Goal: Task Accomplishment & Management: Complete application form

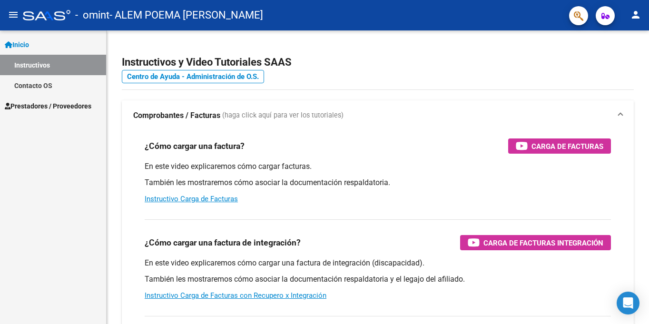
click at [635, 15] on mat-icon "person" at bounding box center [635, 14] width 11 height 11
click at [356, 223] on div at bounding box center [324, 162] width 649 height 324
click at [76, 103] on span "Prestadores / Proveedores" at bounding box center [48, 106] width 87 height 10
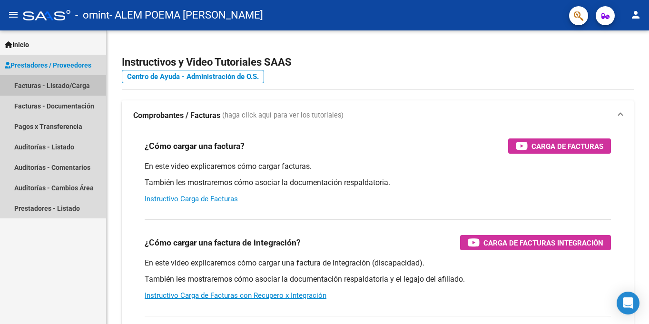
click at [75, 89] on link "Facturas - Listado/Carga" at bounding box center [53, 85] width 106 height 20
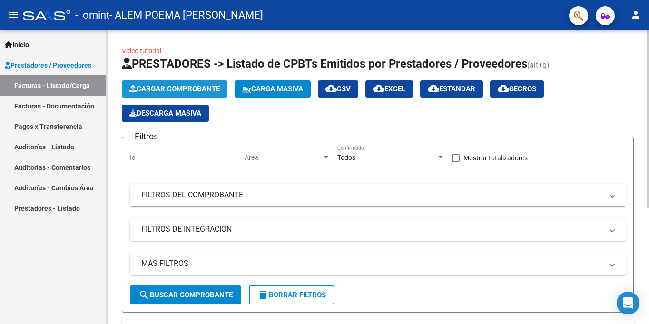
click at [203, 87] on span "Cargar Comprobante" at bounding box center [174, 89] width 90 height 9
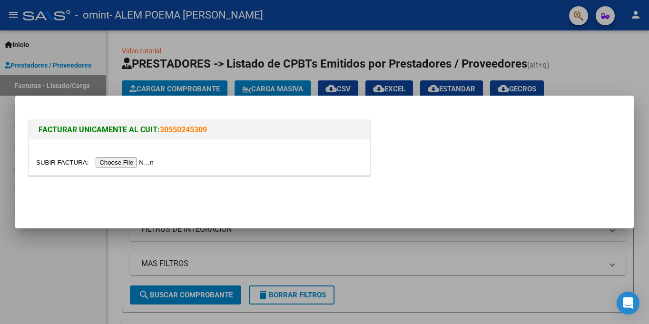
click at [134, 163] on input "file" at bounding box center [96, 162] width 120 height 10
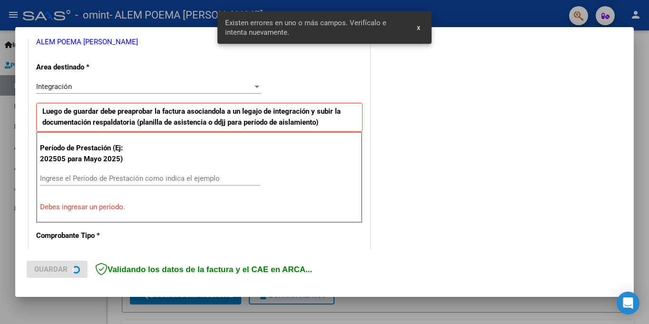
scroll to position [208, 0]
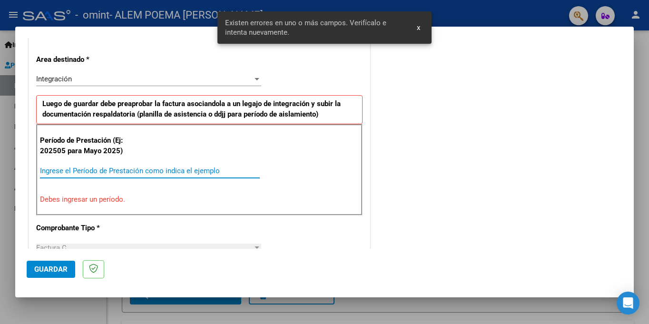
click at [127, 169] on input "Ingrese el Período de Prestación como indica el ejemplo" at bounding box center [150, 170] width 220 height 9
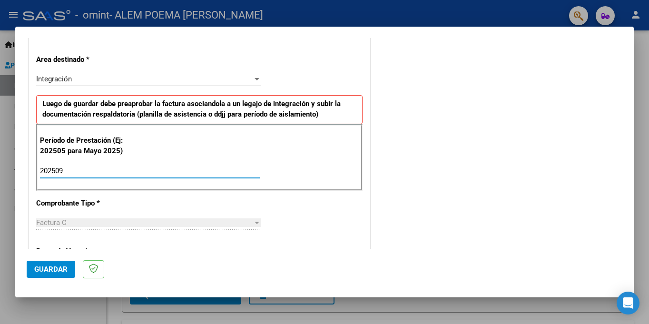
type input "202509"
click at [136, 215] on div "CUIT * 27-42355113-0 Ingresar CUIT ANALISIS PRESTADOR ALEM POEMA [PERSON_NAME] …" at bounding box center [199, 307] width 341 height 716
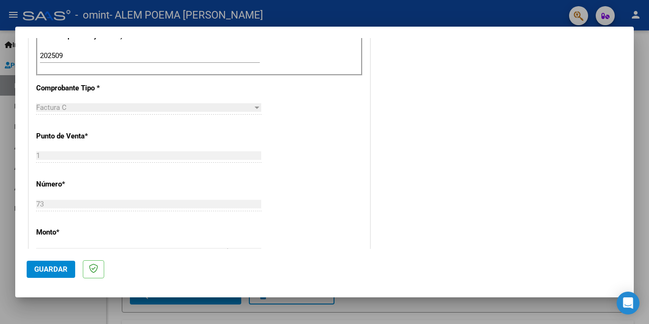
scroll to position [330, 0]
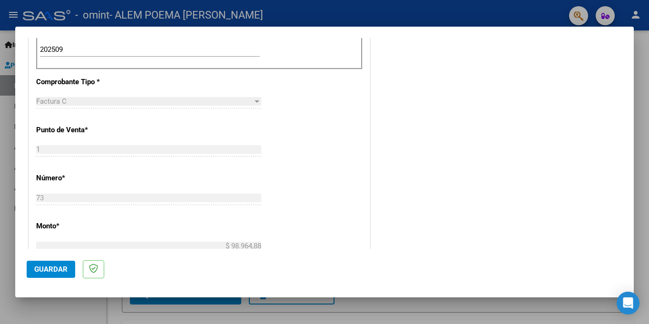
click at [253, 140] on div "CUIT * 27-42355113-0 Ingresar CUIT ANALISIS PRESTADOR ALEM POEMA [PERSON_NAME] …" at bounding box center [199, 185] width 341 height 716
click at [141, 214] on div "73 Ingresar el Nro." at bounding box center [148, 202] width 225 height 23
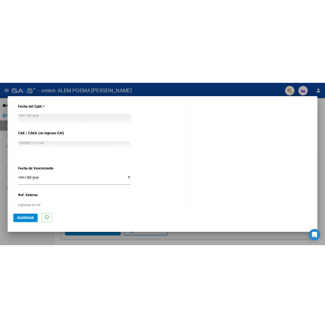
scroll to position [626, 0]
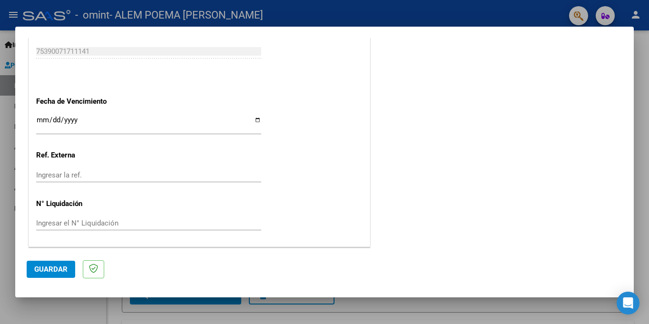
click at [39, 117] on input "Ingresar la fecha" at bounding box center [148, 123] width 225 height 15
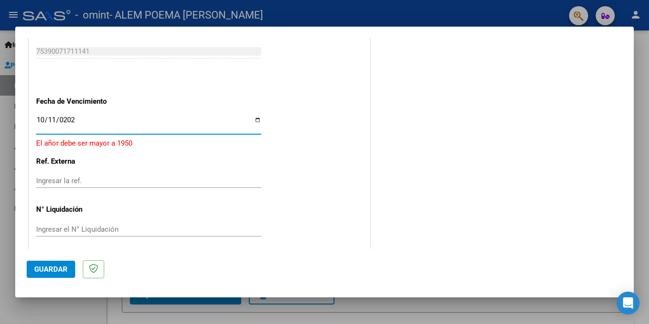
type input "[DATE]"
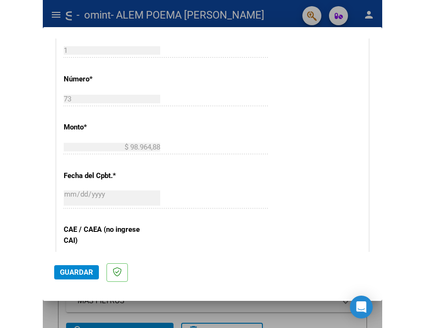
scroll to position [419, 0]
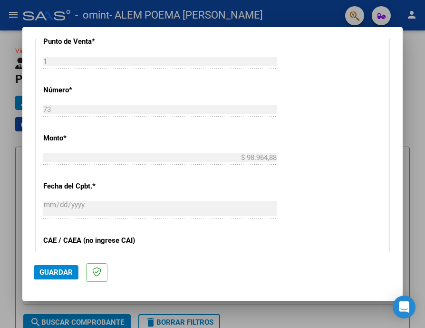
click at [198, 135] on div "CUIT * 27-42355113-0 Ingresar CUIT ANALISIS PRESTADOR ALEM POEMA [PERSON_NAME] …" at bounding box center [212, 97] width 353 height 716
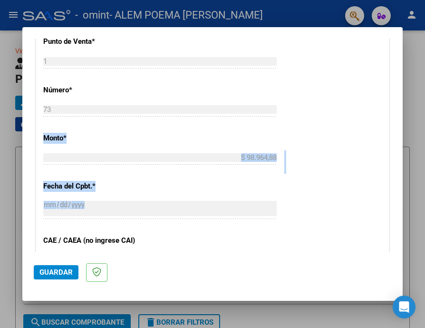
drag, startPoint x: 395, startPoint y: 166, endPoint x: 396, endPoint y: 222, distance: 56.6
click at [396, 222] on mat-dialog-content "COMPROBANTE VER COMPROBANTE El comprobante fue leído exitosamente. DATOS DEL CO…" at bounding box center [212, 145] width 380 height 213
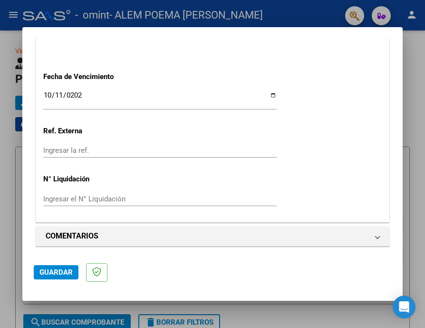
scroll to position [653, 0]
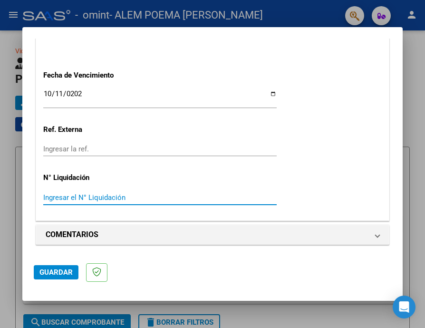
click at [75, 195] on input "Ingresar el N° Liquidación" at bounding box center [160, 197] width 234 height 9
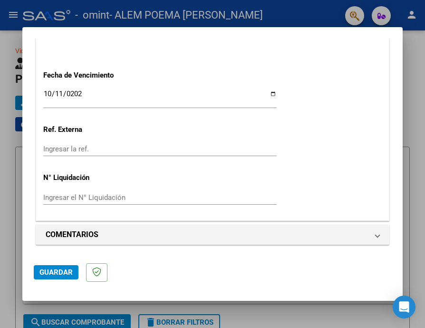
click at [65, 272] on span "Guardar" at bounding box center [55, 272] width 33 height 9
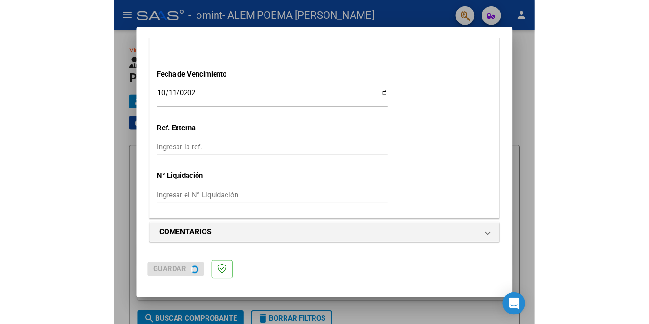
scroll to position [0, 0]
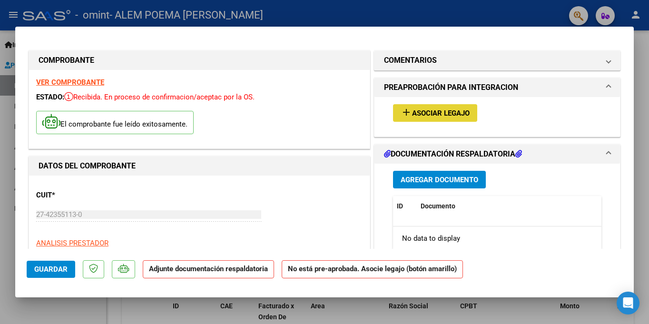
click at [412, 116] on span "Asociar Legajo" at bounding box center [441, 113] width 58 height 9
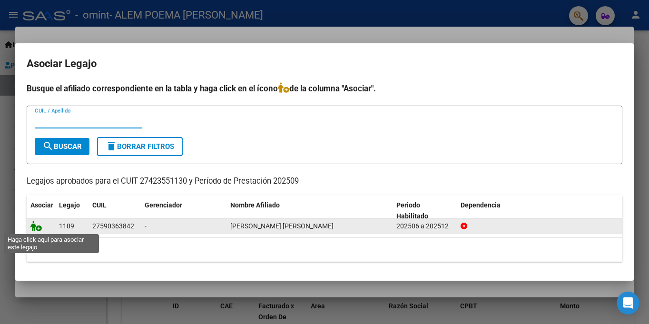
click at [34, 228] on icon at bounding box center [35, 226] width 11 height 10
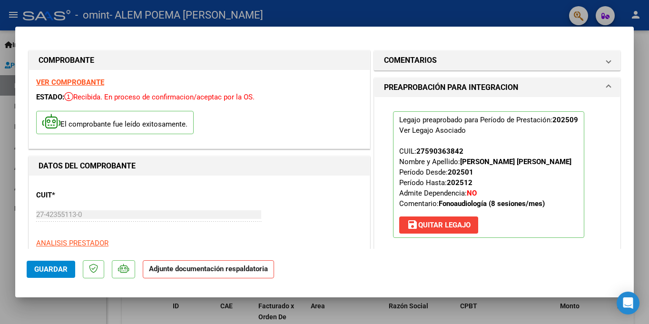
click at [625, 88] on mat-dialog-content "COMPROBANTE VER COMPROBANTE ESTADO: Recibida. En proceso de confirmacion/acepta…" at bounding box center [324, 143] width 618 height 211
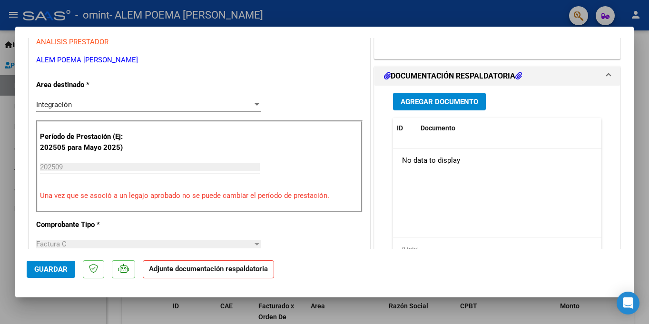
scroll to position [193, 0]
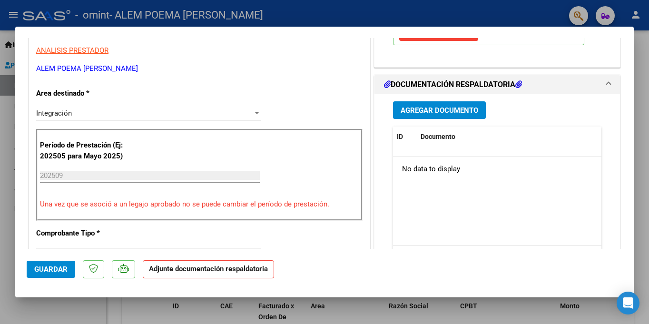
click at [435, 113] on span "Agregar Documento" at bounding box center [439, 110] width 78 height 9
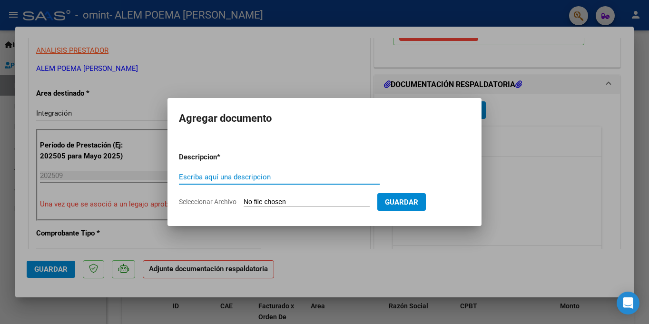
click at [223, 177] on input "Escriba aquí una descripcion" at bounding box center [279, 177] width 201 height 9
type input "PLANILLA ASIST SEPTIEMBRE"
click at [341, 198] on input "Seleccionar Archivo" at bounding box center [307, 202] width 126 height 9
type input "C:\fakepath\[PERSON_NAME] PLANILLA ASISTENCIA AGOSTO.pdf"
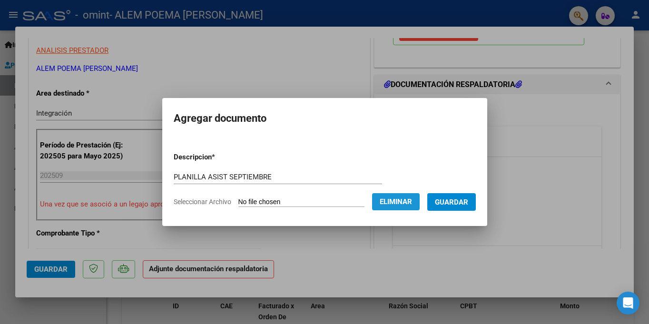
click at [398, 201] on span "Eliminar" at bounding box center [396, 201] width 32 height 9
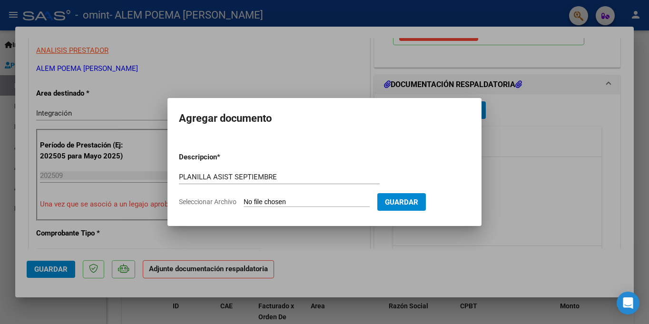
click at [261, 196] on form "Descripcion * PLANILLA ASIST SEPTIEMBRE Escriba aquí una descripcion Selecciona…" at bounding box center [324, 179] width 291 height 69
click at [265, 200] on input "Seleccionar Archivo" at bounding box center [307, 202] width 126 height 9
type input "C:\fakepath\[PERSON_NAME] PLANILLA ASISTENCIA SEPTIEMBRE.pdf"
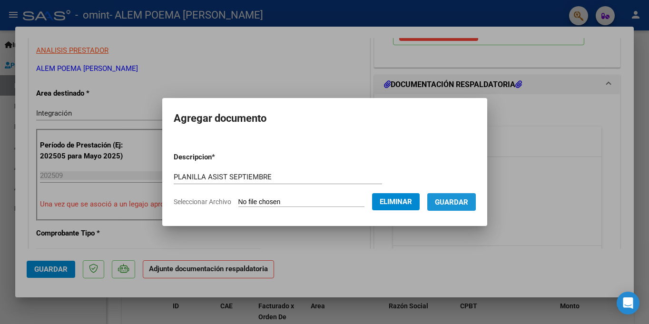
click at [445, 201] on button "Guardar" at bounding box center [451, 202] width 49 height 18
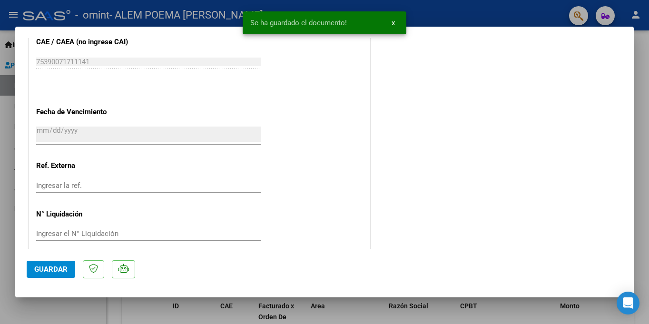
scroll to position [634, 0]
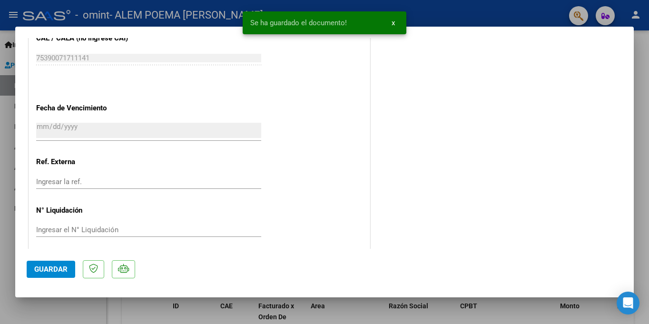
click at [54, 269] on span "Guardar" at bounding box center [50, 269] width 33 height 9
click at [648, 42] on div at bounding box center [324, 162] width 649 height 324
type input "$ 0,00"
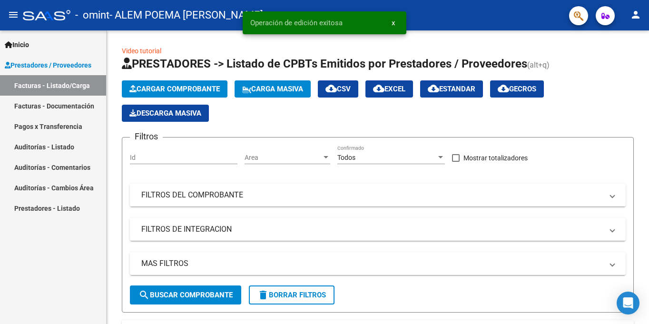
click at [61, 109] on link "Facturas - Documentación" at bounding box center [53, 106] width 106 height 20
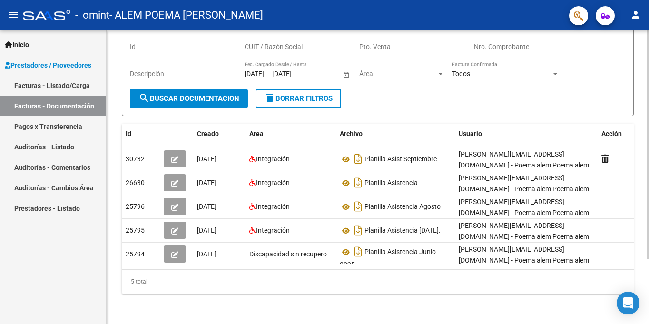
scroll to position [71, 0]
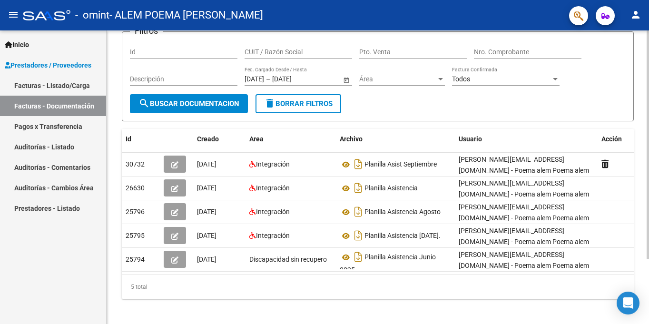
click at [648, 119] on div at bounding box center [647, 205] width 2 height 228
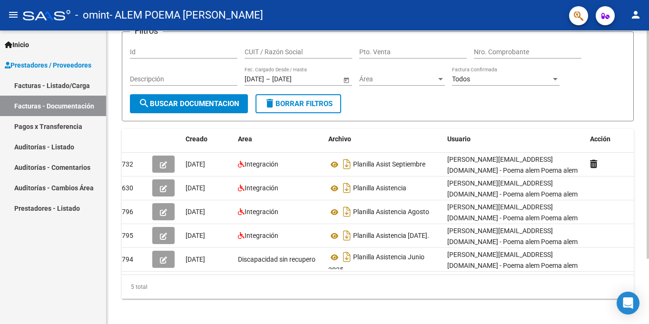
scroll to position [0, 0]
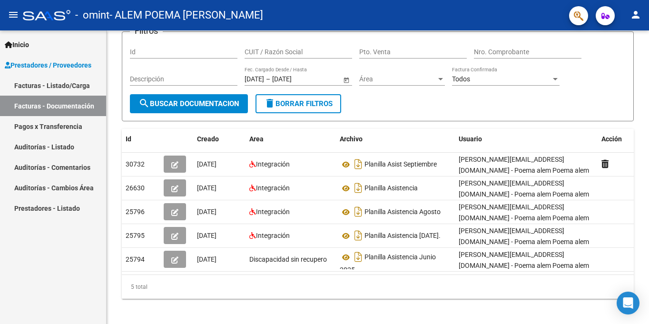
click at [60, 125] on link "Pagos x Transferencia" at bounding box center [53, 126] width 106 height 20
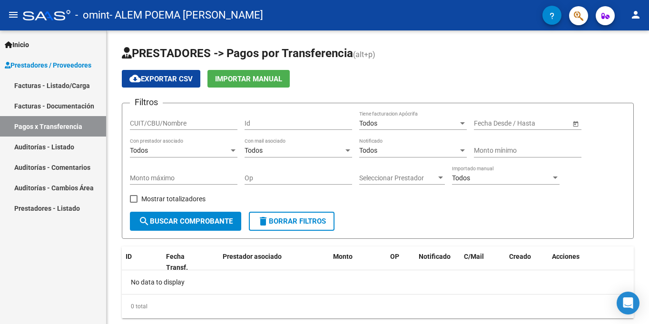
click at [57, 151] on link "Auditorías - Listado" at bounding box center [53, 146] width 106 height 20
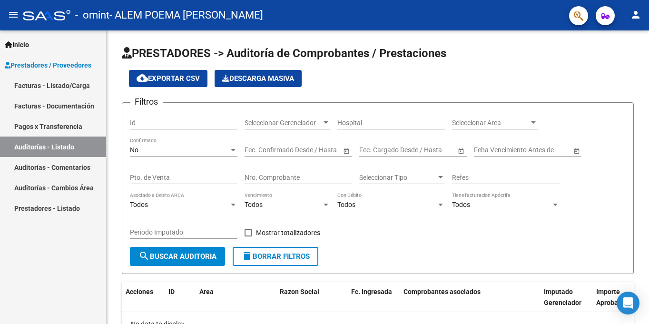
click at [52, 166] on link "Auditorías - Comentarios" at bounding box center [53, 167] width 106 height 20
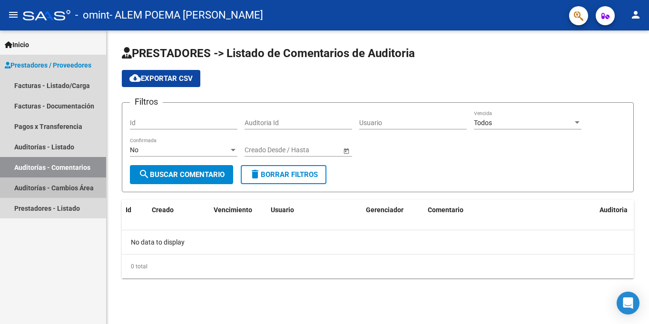
click at [49, 185] on link "Auditorías - Cambios Área" at bounding box center [53, 187] width 106 height 20
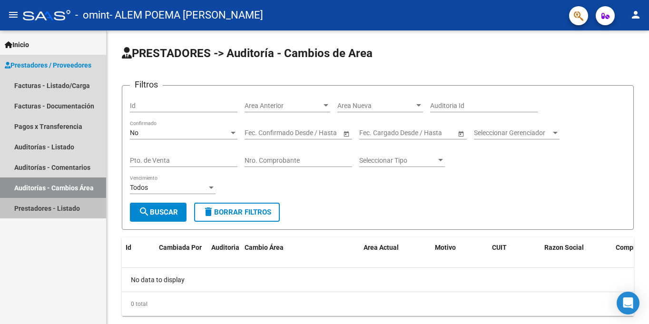
click at [45, 205] on link "Prestadores - Listado" at bounding box center [53, 208] width 106 height 20
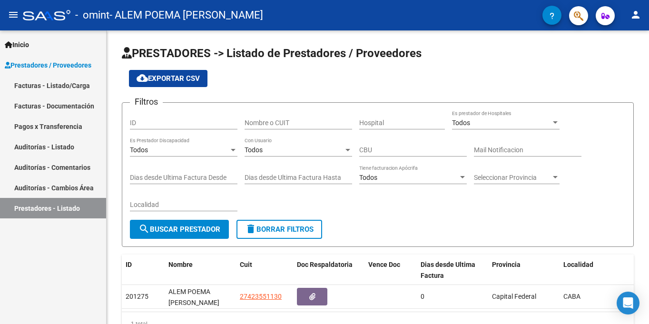
click at [57, 92] on link "Facturas - Listado/Carga" at bounding box center [53, 85] width 106 height 20
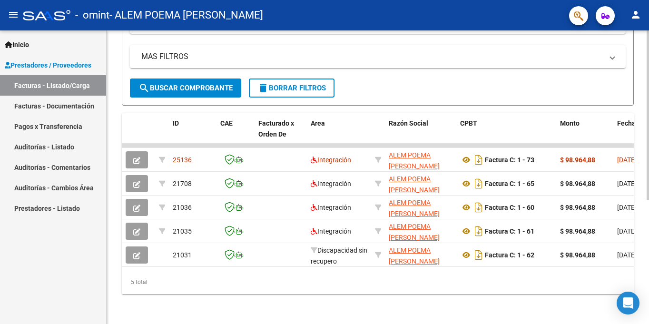
scroll to position [212, 0]
click at [648, 205] on div at bounding box center [647, 239] width 2 height 169
drag, startPoint x: 225, startPoint y: 273, endPoint x: 275, endPoint y: 276, distance: 50.1
click at [275, 276] on div "ID CAE Facturado x Orden De Area Razón Social CPBT Monto Fecha Cpbt Días desde …" at bounding box center [378, 203] width 512 height 181
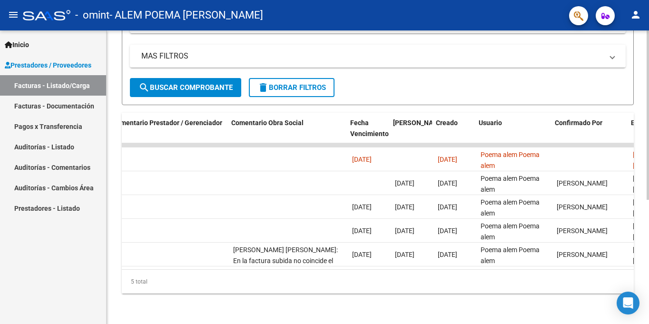
scroll to position [0, 1438]
